Goal: Transaction & Acquisition: Purchase product/service

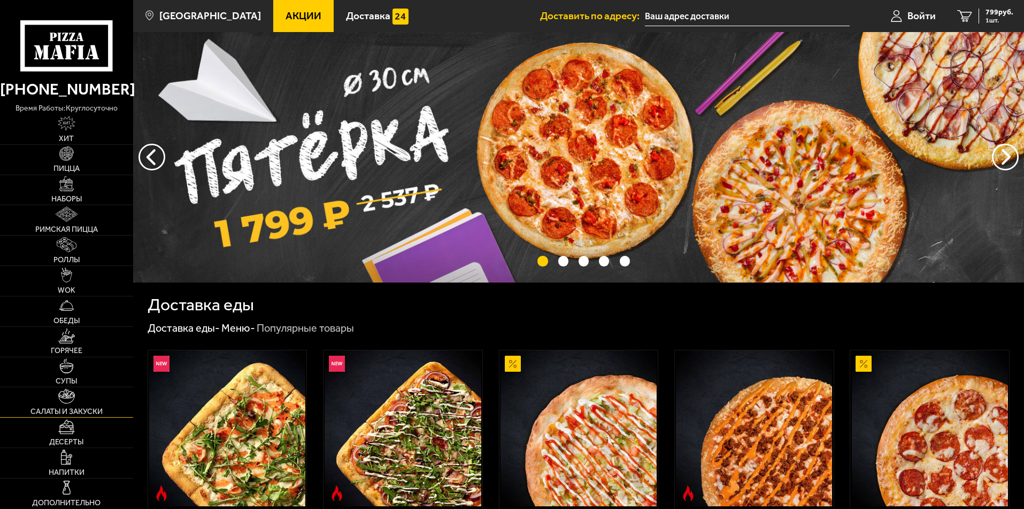
click at [104, 415] on link "Салаты и закуски" at bounding box center [66, 403] width 133 height 30
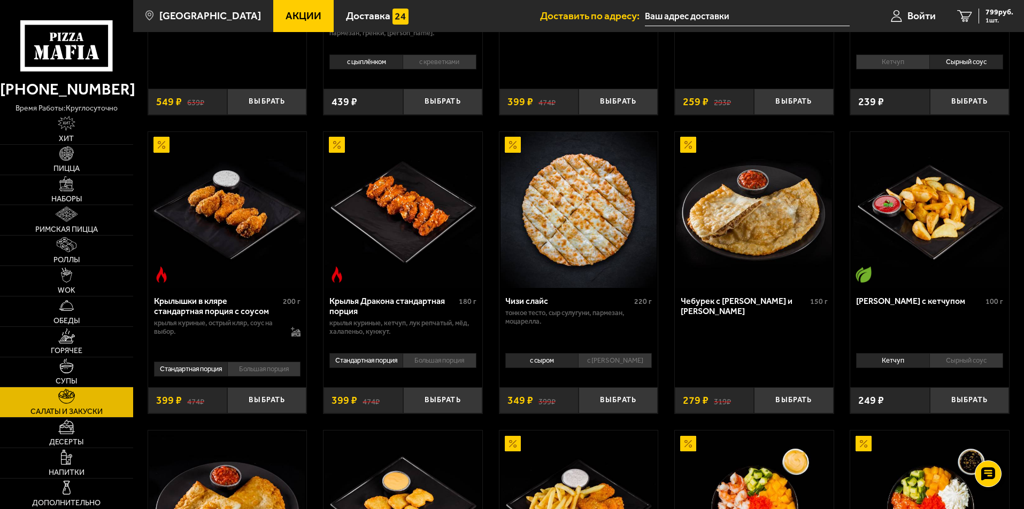
scroll to position [428, 0]
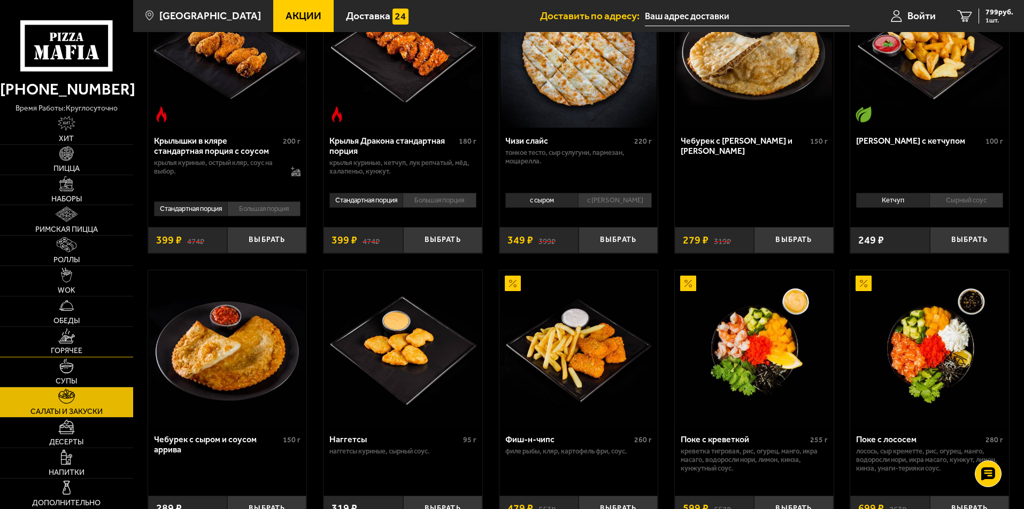
click at [69, 338] on img at bounding box center [66, 336] width 17 height 15
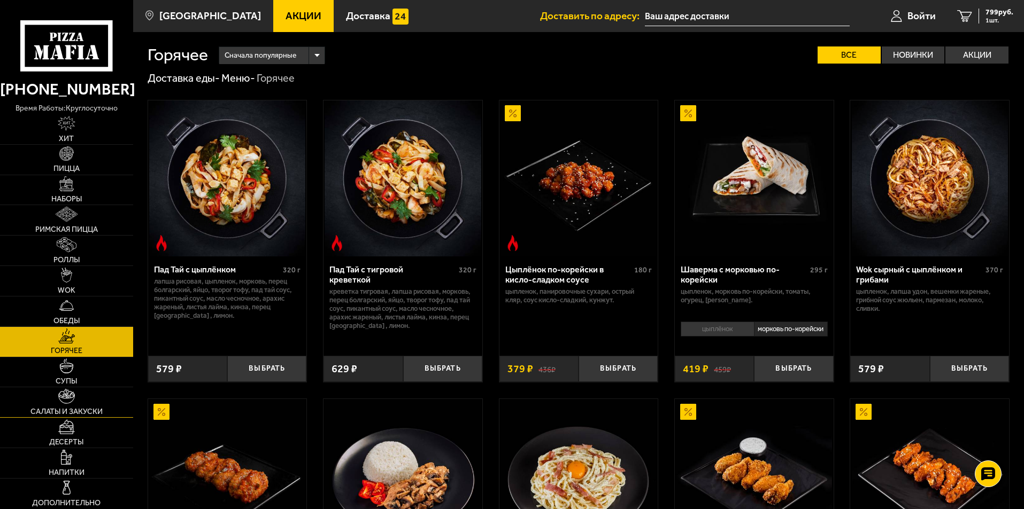
click at [103, 399] on link "Салаты и закуски" at bounding box center [66, 403] width 133 height 30
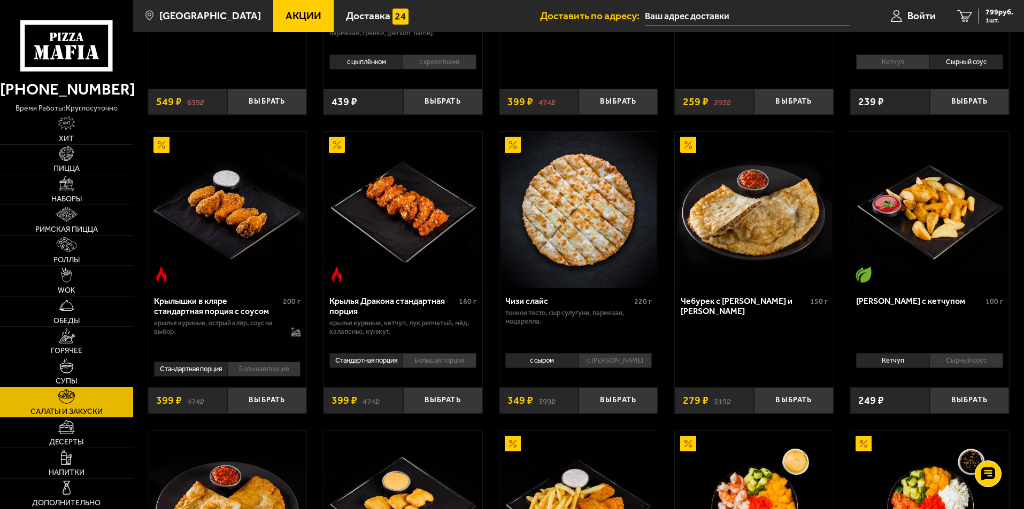
scroll to position [535, 0]
